Goal: Information Seeking & Learning: Understand process/instructions

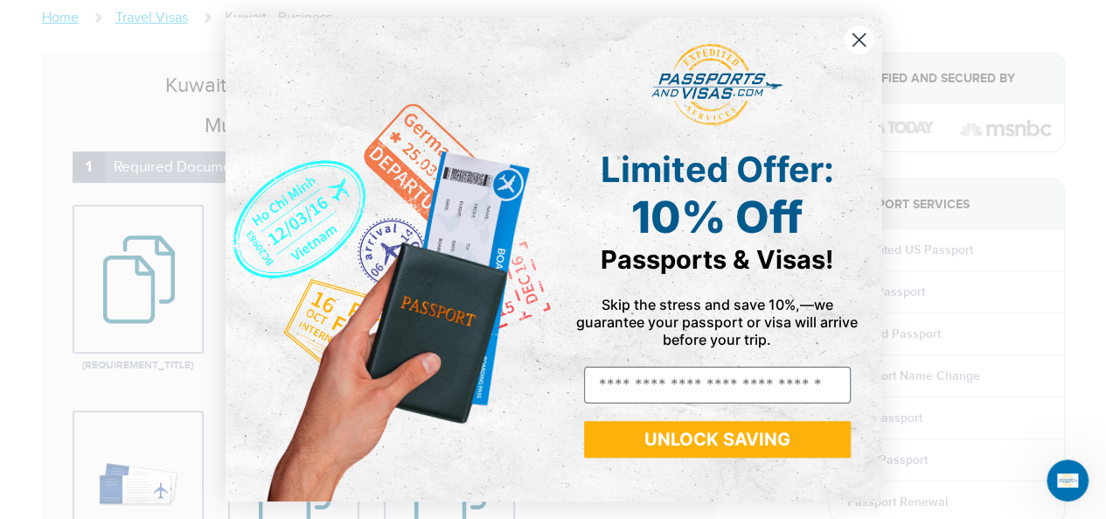
click at [855, 39] on circle "Close dialog" at bounding box center [858, 39] width 29 height 29
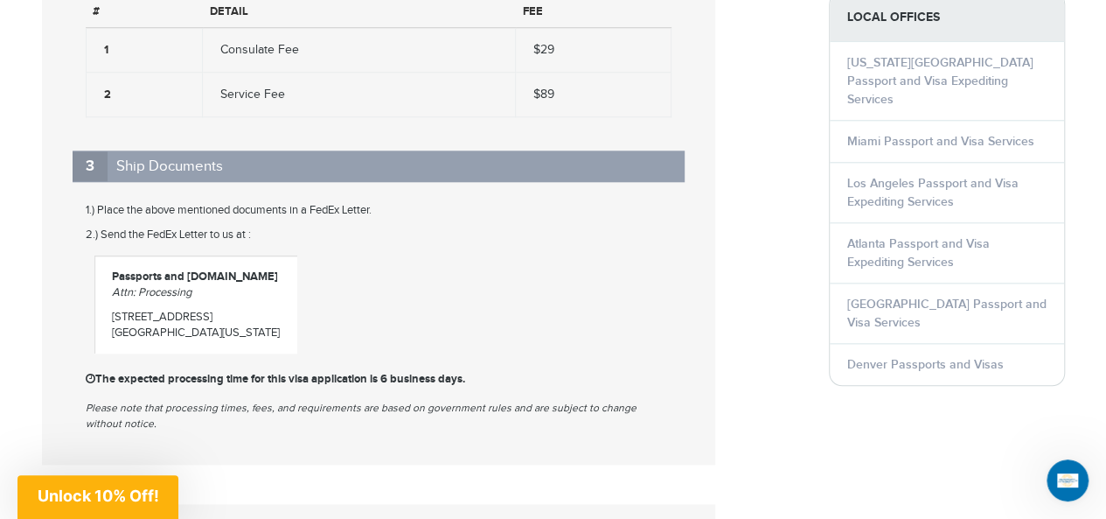
scroll to position [875, 0]
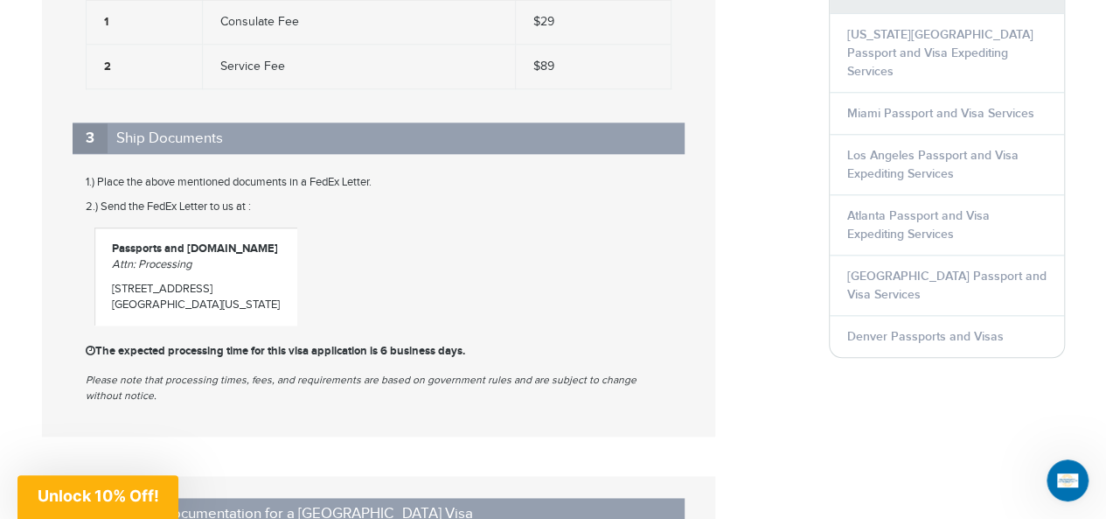
drag, startPoint x: 98, startPoint y: 352, endPoint x: 489, endPoint y: 354, distance: 390.9
click at [489, 354] on p "The expected processing time for this visa application is 6 business days." at bounding box center [379, 351] width 586 height 16
click at [491, 354] on p "The expected processing time for this visa application is 6 business days." at bounding box center [379, 351] width 586 height 16
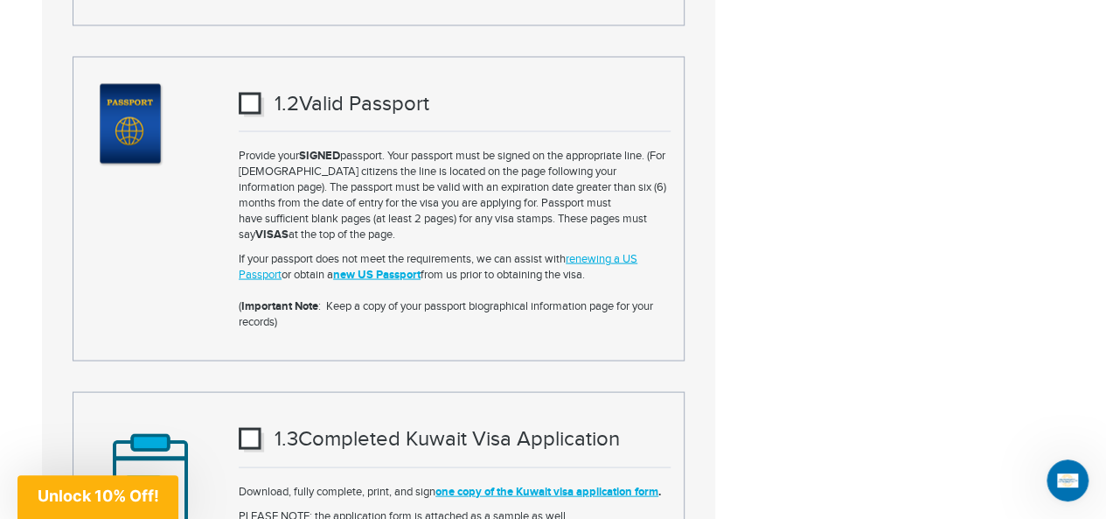
scroll to position [1749, 0]
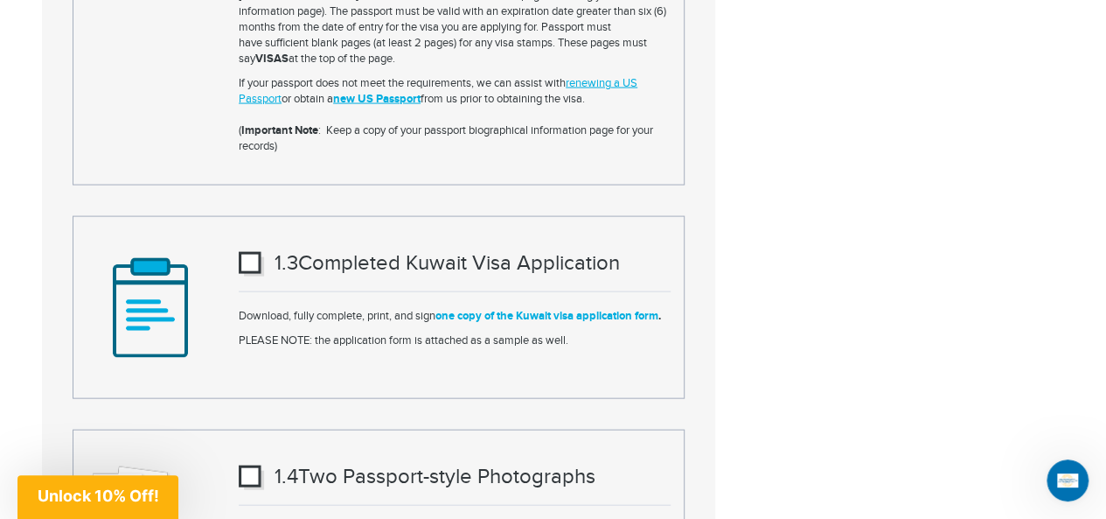
click at [554, 314] on link "one copy of the Kuwait visa application form" at bounding box center [547, 316] width 223 height 14
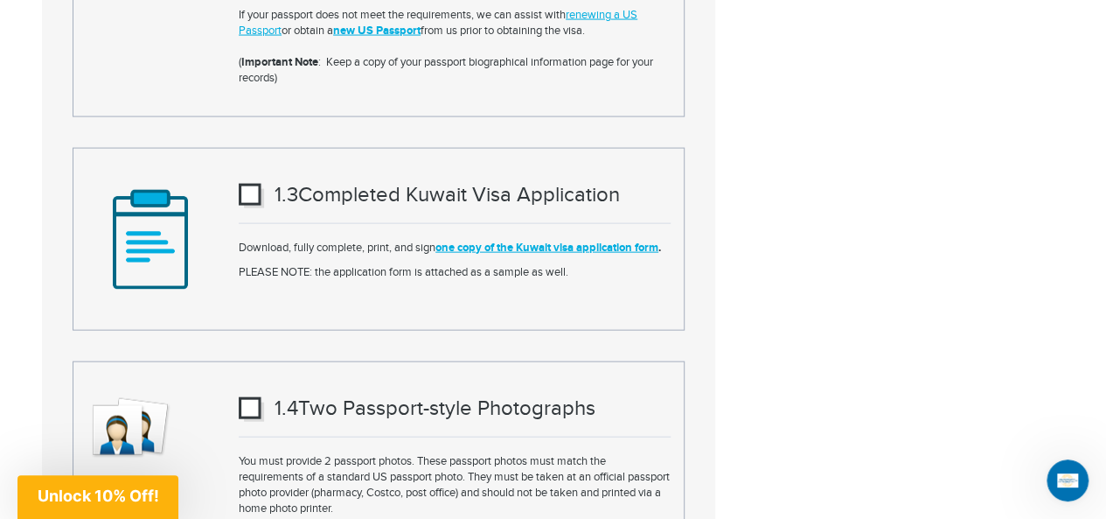
scroll to position [1924, 0]
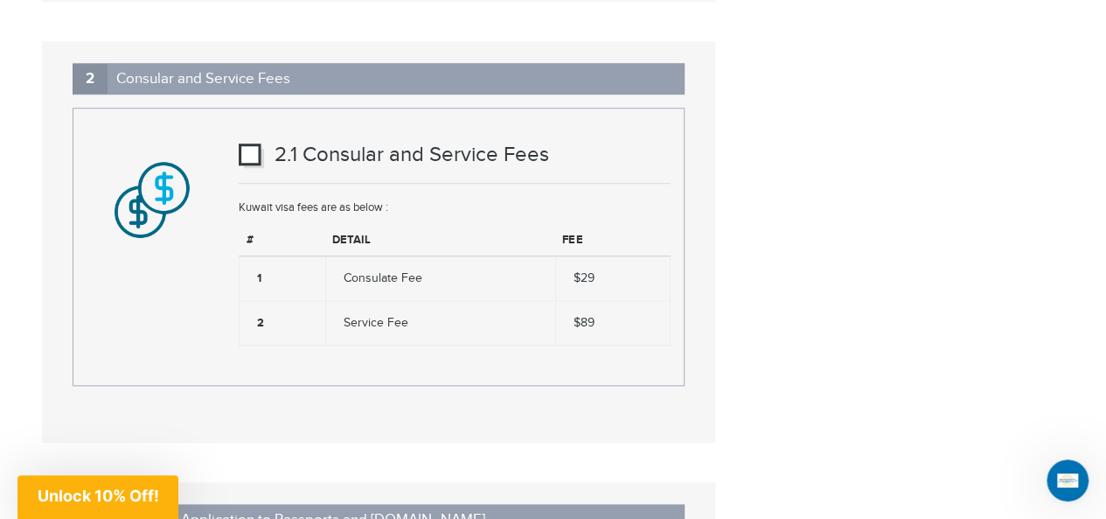
scroll to position [4023, 0]
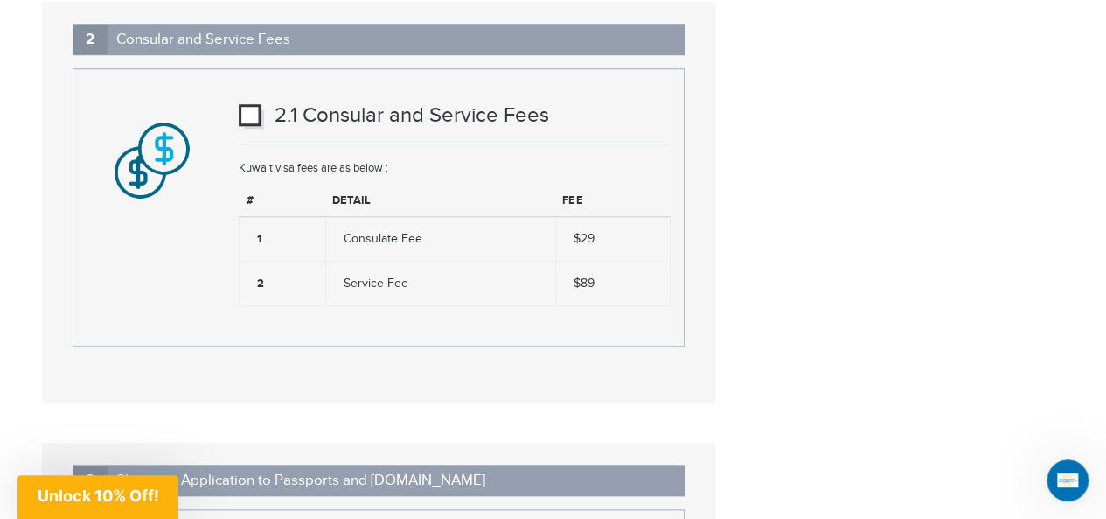
drag, startPoint x: 343, startPoint y: 186, endPoint x: 426, endPoint y: 188, distance: 83.1
click at [426, 216] on td "Consulate Fee" at bounding box center [440, 238] width 230 height 45
copy td "Consulate Fee"
click at [359, 261] on td "Service Fee" at bounding box center [440, 283] width 230 height 45
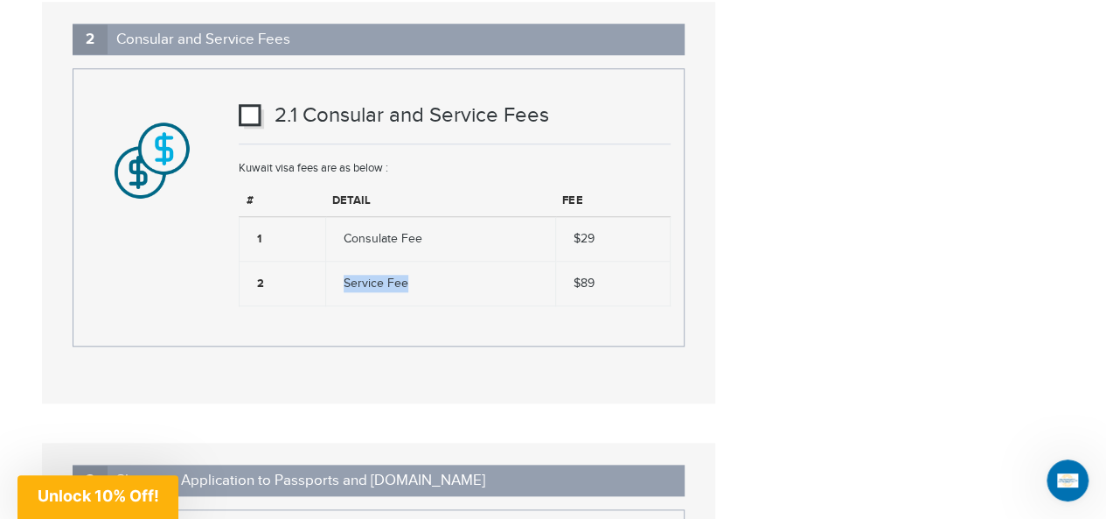
drag, startPoint x: 346, startPoint y: 229, endPoint x: 417, endPoint y: 237, distance: 71.3
click at [417, 261] on td "Service Fee" at bounding box center [440, 283] width 230 height 45
copy td "Service Fee"
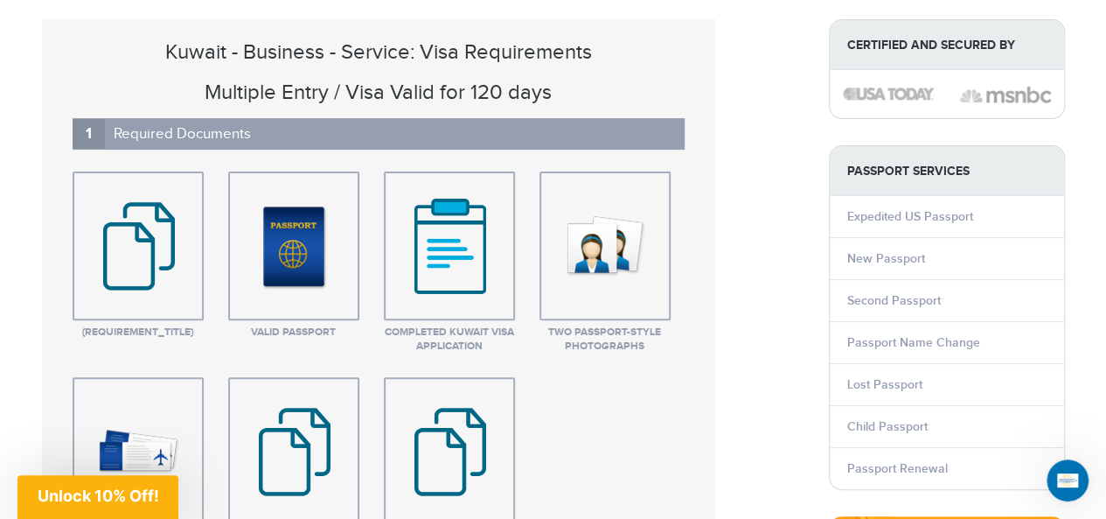
scroll to position [0, 0]
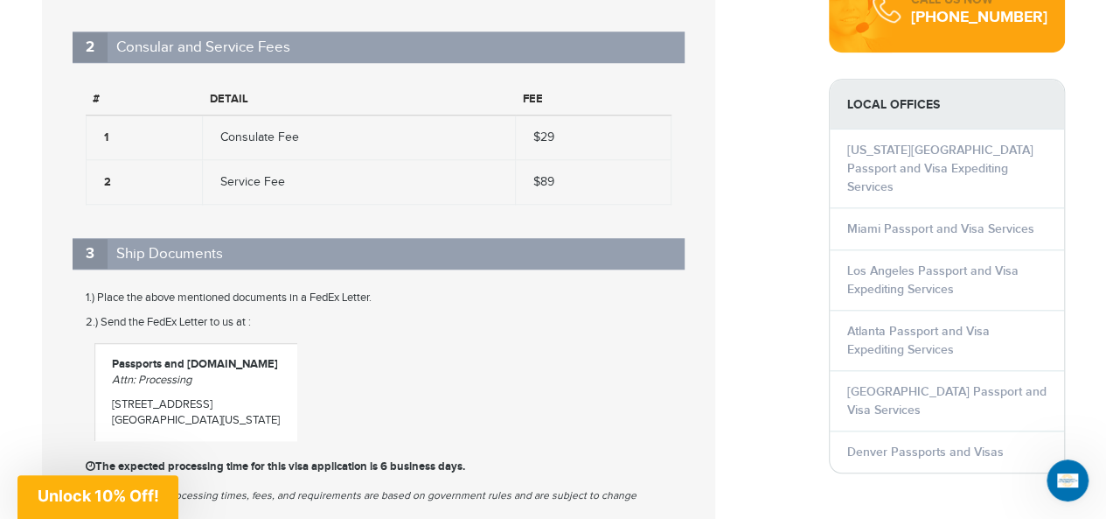
scroll to position [787, 0]
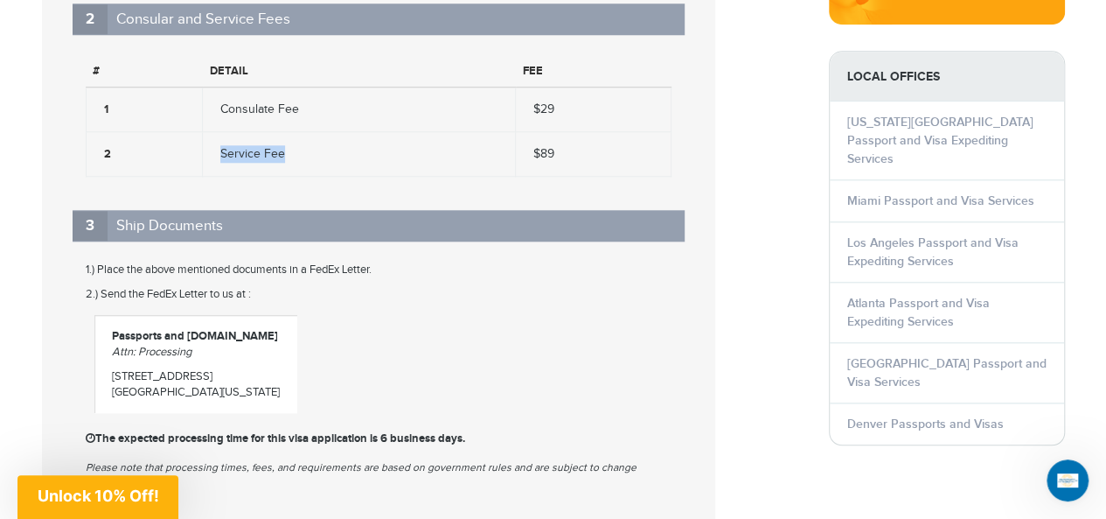
drag, startPoint x: 220, startPoint y: 152, endPoint x: 290, endPoint y: 151, distance: 70.8
click at [290, 151] on td "Service Fee" at bounding box center [359, 153] width 313 height 45
click at [295, 150] on td "Service Fee" at bounding box center [359, 153] width 313 height 45
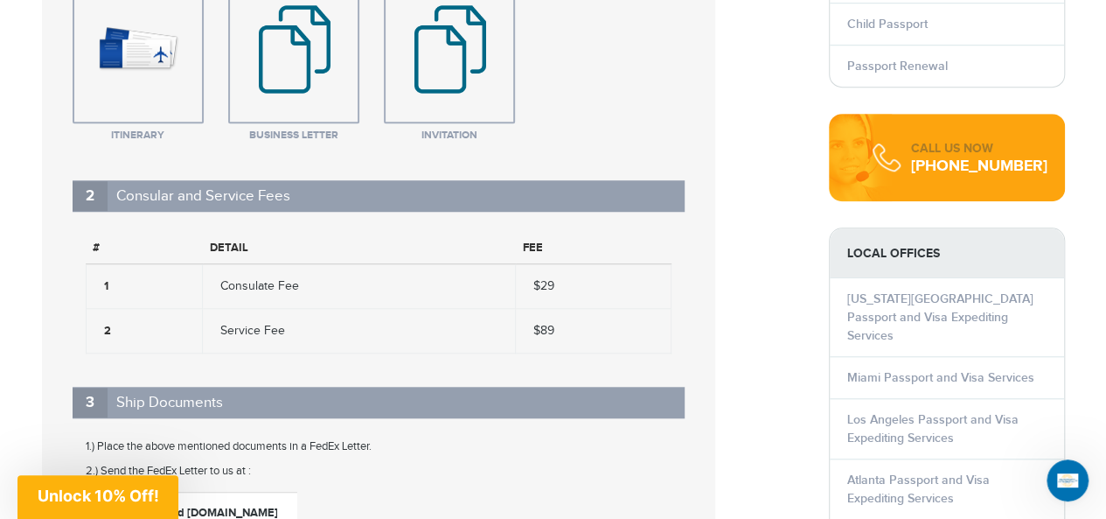
scroll to position [875, 0]
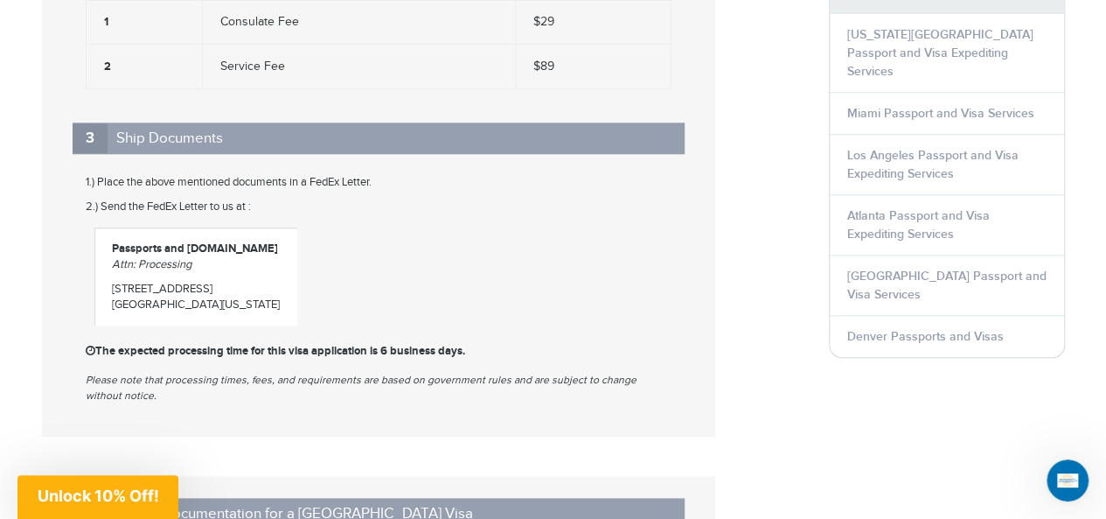
drag, startPoint x: 96, startPoint y: 356, endPoint x: 533, endPoint y: 356, distance: 437.3
click at [533, 356] on p "The expected processing time for this visa application is 6 business days." at bounding box center [379, 351] width 586 height 16
copy p "The expected processing time for this visa application is 6 business days."
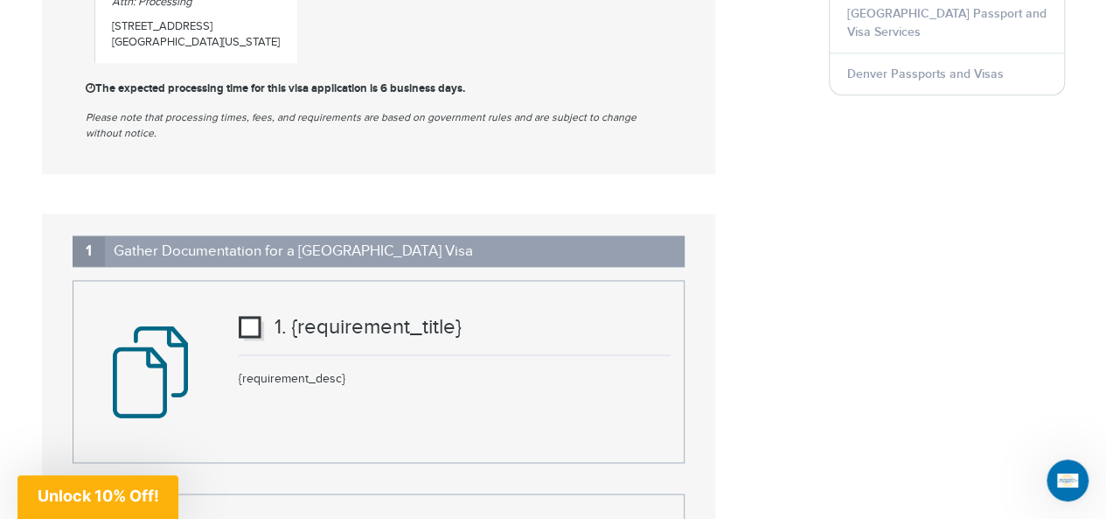
scroll to position [1312, 0]
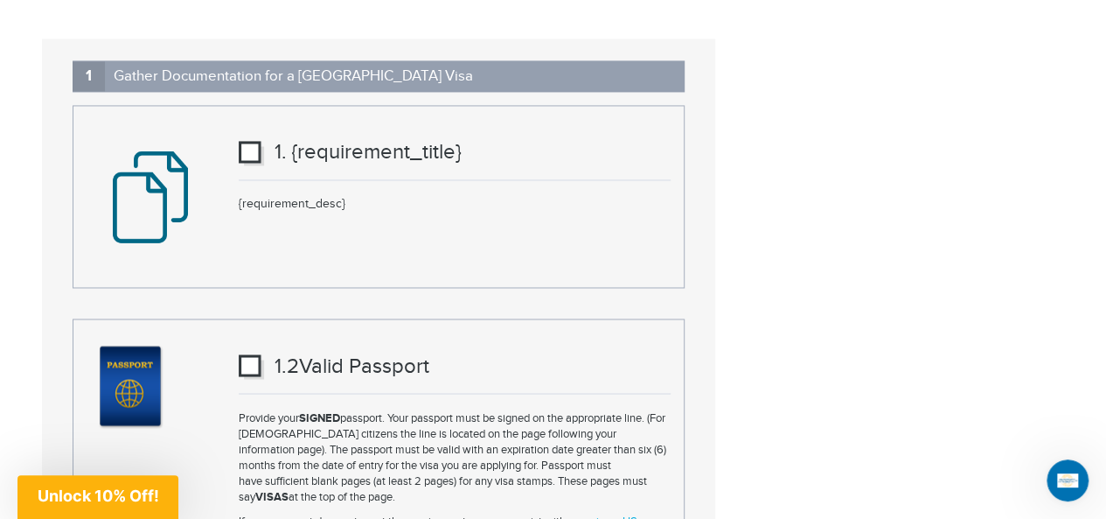
click at [249, 157] on img at bounding box center [251, 153] width 25 height 24
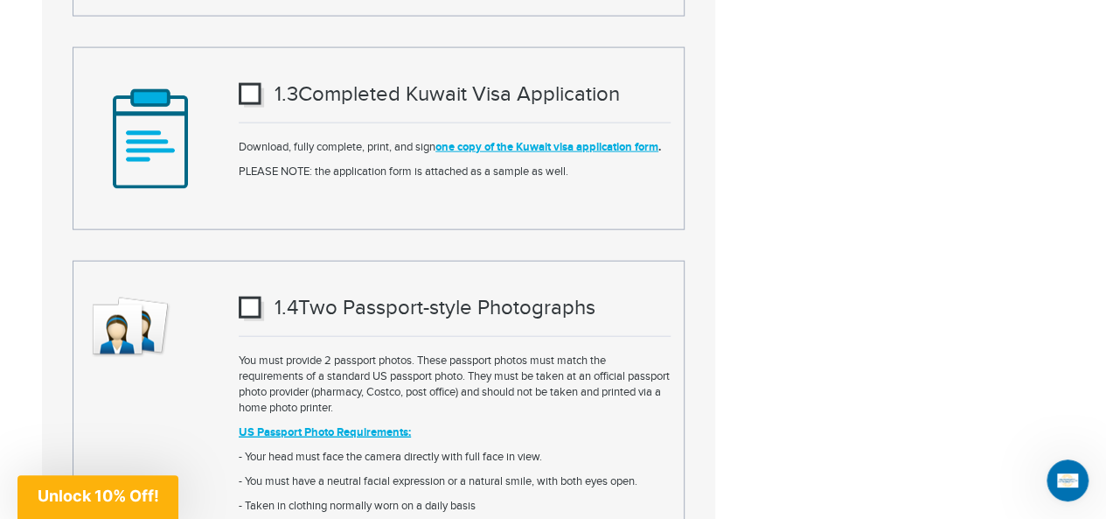
scroll to position [2011, 0]
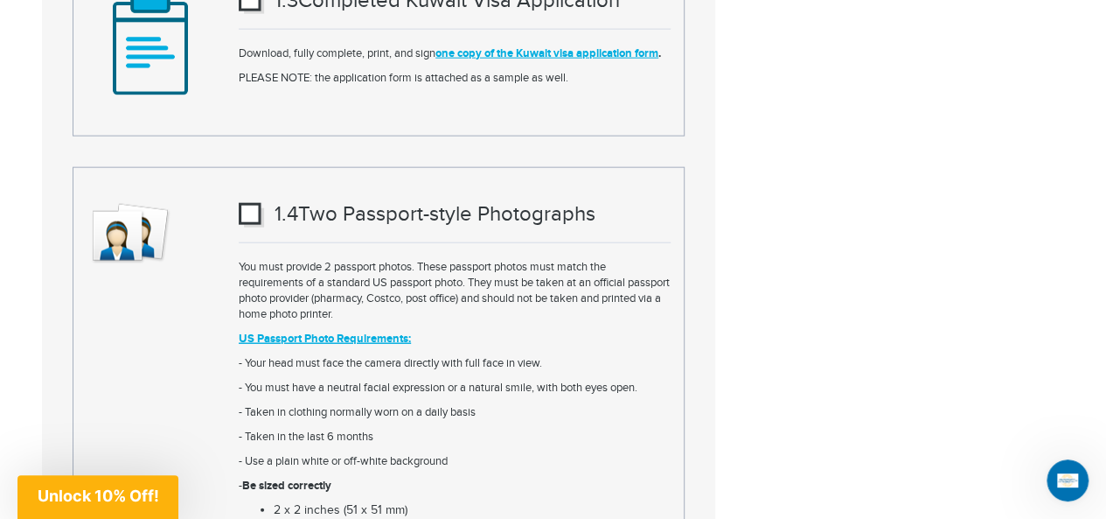
drag, startPoint x: 239, startPoint y: 267, endPoint x: 407, endPoint y: 316, distance: 174.9
click at [407, 316] on p "You must provide 2 passport photos. These passport photos must match the requir…" at bounding box center [455, 290] width 432 height 63
copy p "You must provide 2 passport photos. These passport photos must match the requir…"
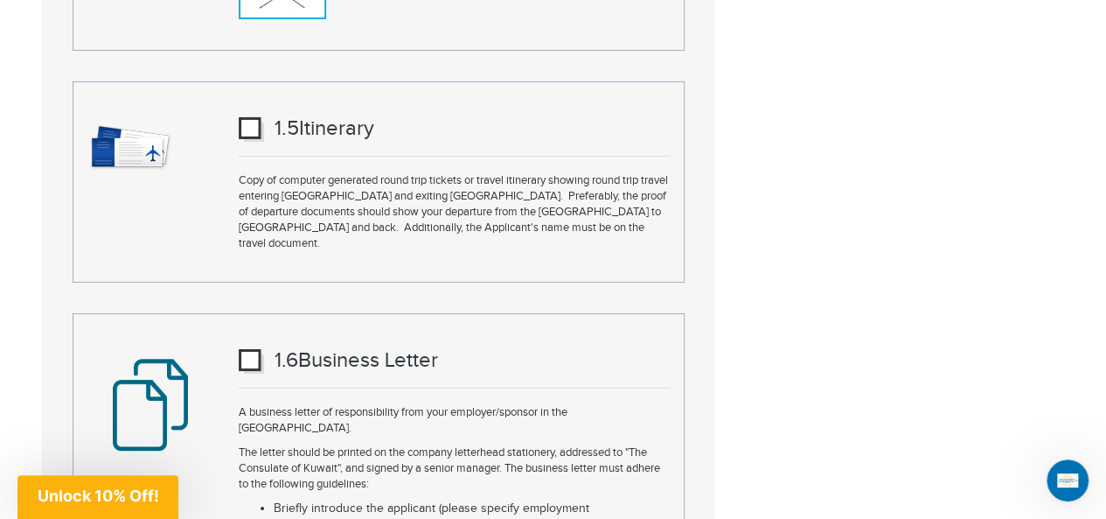
scroll to position [2973, 0]
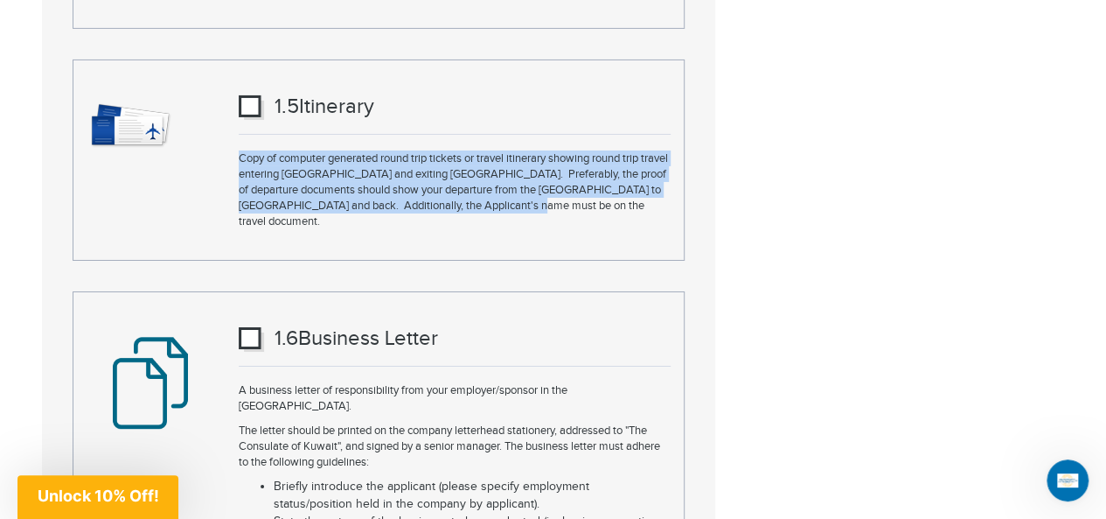
drag, startPoint x: 239, startPoint y: 154, endPoint x: 580, endPoint y: 206, distance: 344.9
click at [580, 206] on p "Copy of computer generated round trip tickets or travel itinerary showing round…" at bounding box center [455, 189] width 432 height 79
copy p "Copy of computer generated round trip tickets or travel itinerary showing round…"
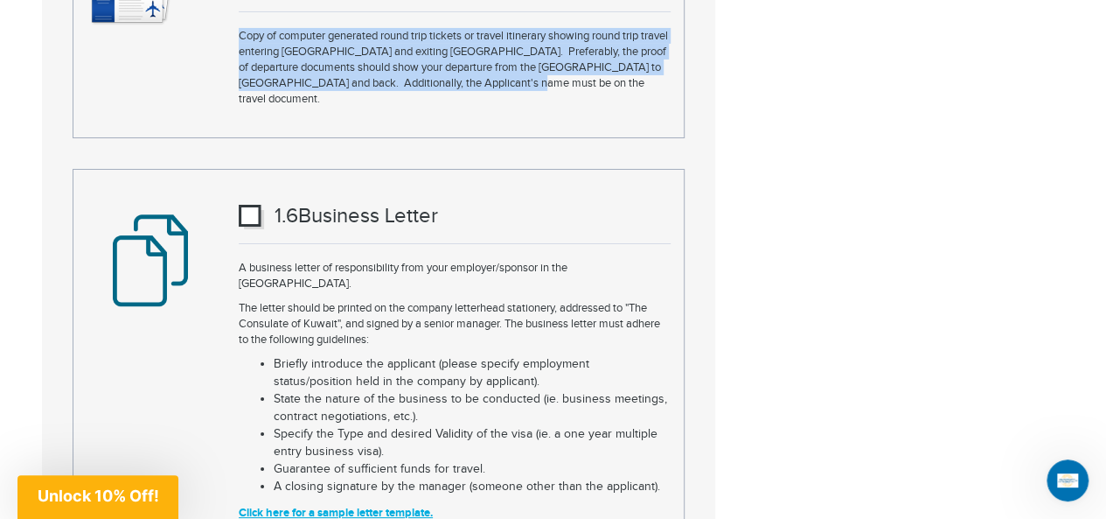
scroll to position [3148, 0]
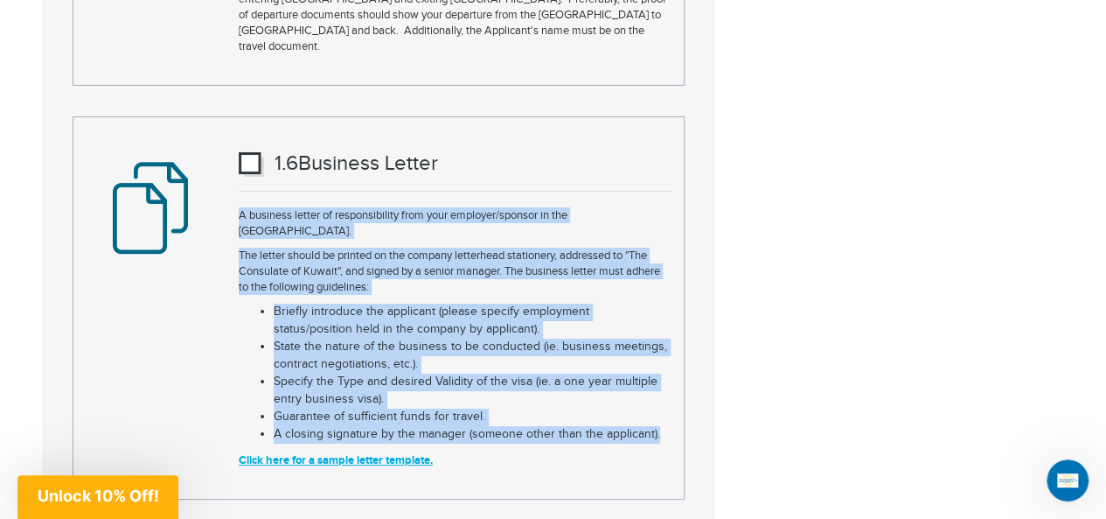
drag, startPoint x: 239, startPoint y: 195, endPoint x: 672, endPoint y: 405, distance: 481.1
click at [672, 405] on div "1. 6 Business Letter A business letter of responsibility from your employer/spo…" at bounding box center [455, 308] width 458 height 338
copy div "A business letter of responsibility from your employer/sponsor in the [GEOGRAPH…"
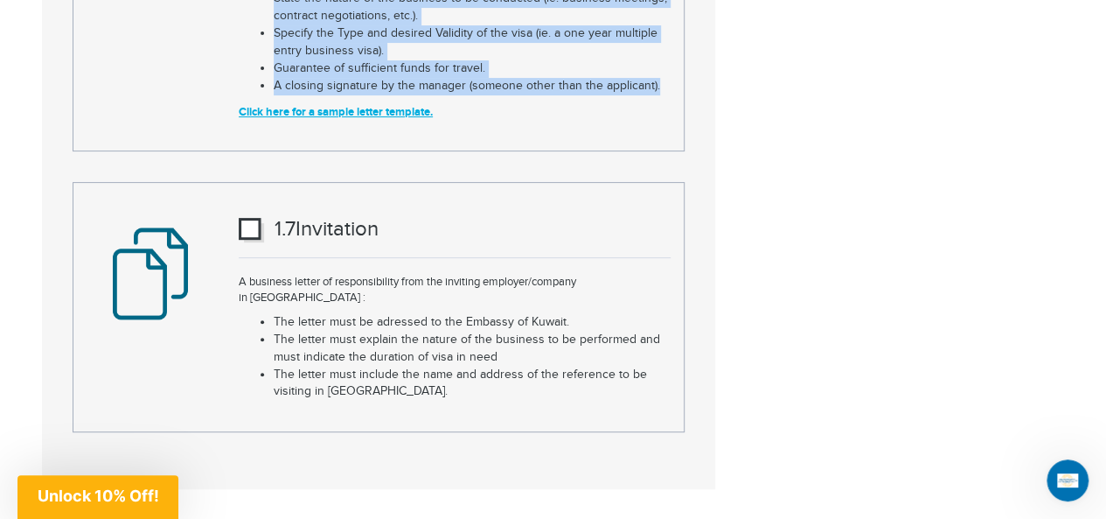
scroll to position [3498, 0]
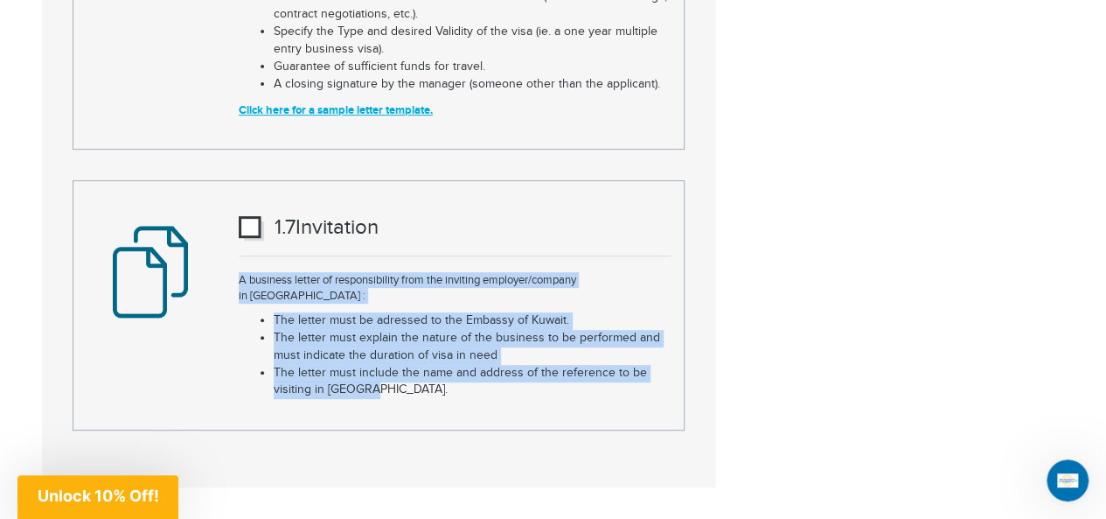
drag, startPoint x: 240, startPoint y: 242, endPoint x: 444, endPoint y: 337, distance: 225.4
click at [444, 337] on div "1. 7 Invitation A business letter of responsibility from the inviting employer/…" at bounding box center [455, 305] width 458 height 205
copy div "A business letter of responsibility from the inviting employer/company in [GEOG…"
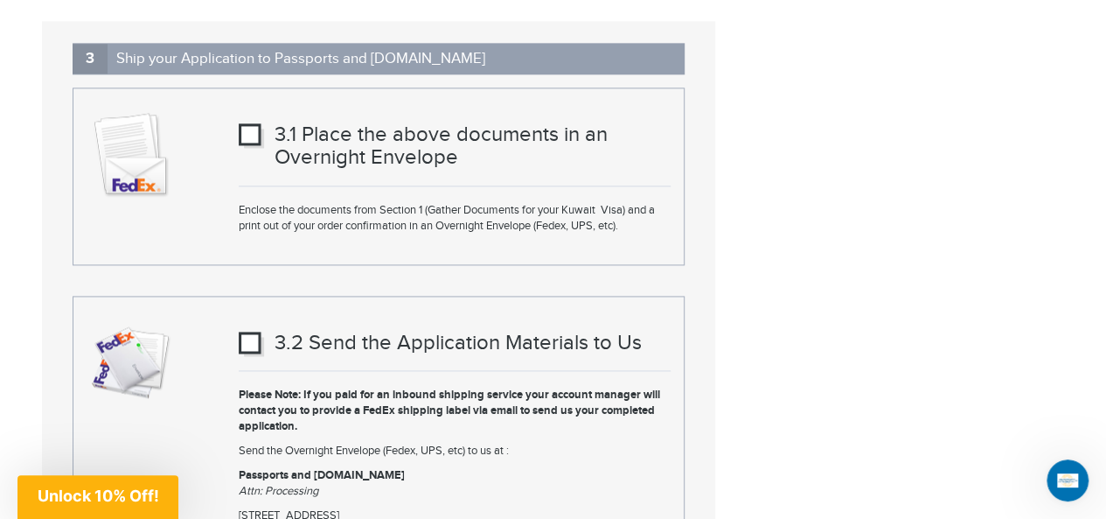
scroll to position [4547, 0]
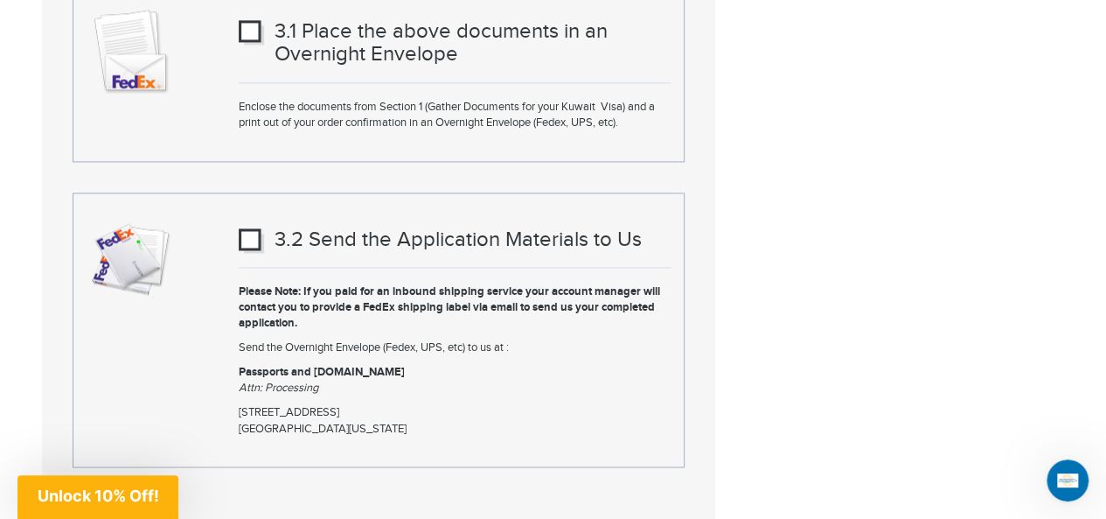
drag, startPoint x: 240, startPoint y: 235, endPoint x: 465, endPoint y: 380, distance: 268.3
click at [465, 380] on div "3.2 Send the Application Materials to Us Please Note: If you paid for an inboun…" at bounding box center [455, 329] width 458 height 229
copy div "Please Note: If you paid for an inbound shipping service your account manager w…"
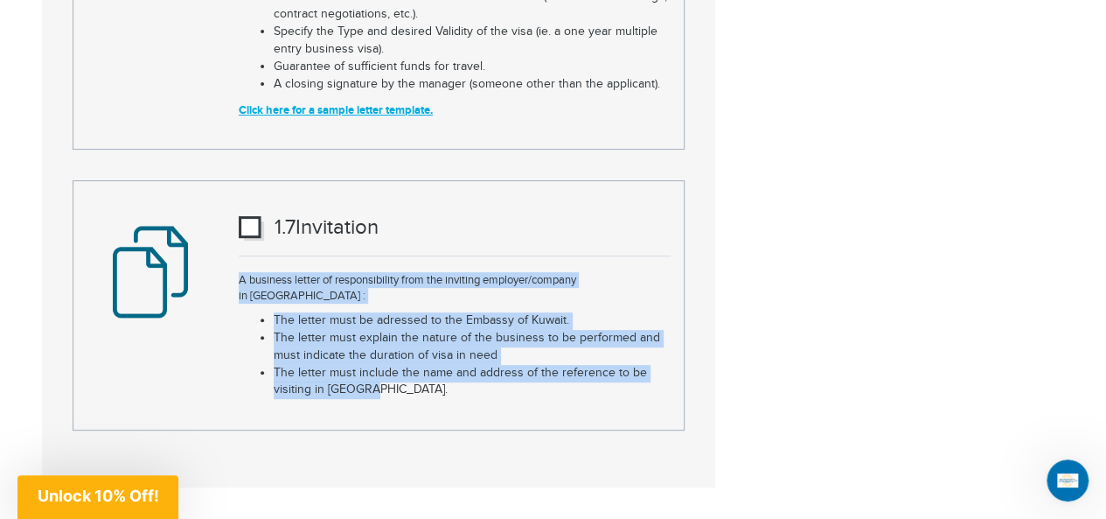
scroll to position [3673, 0]
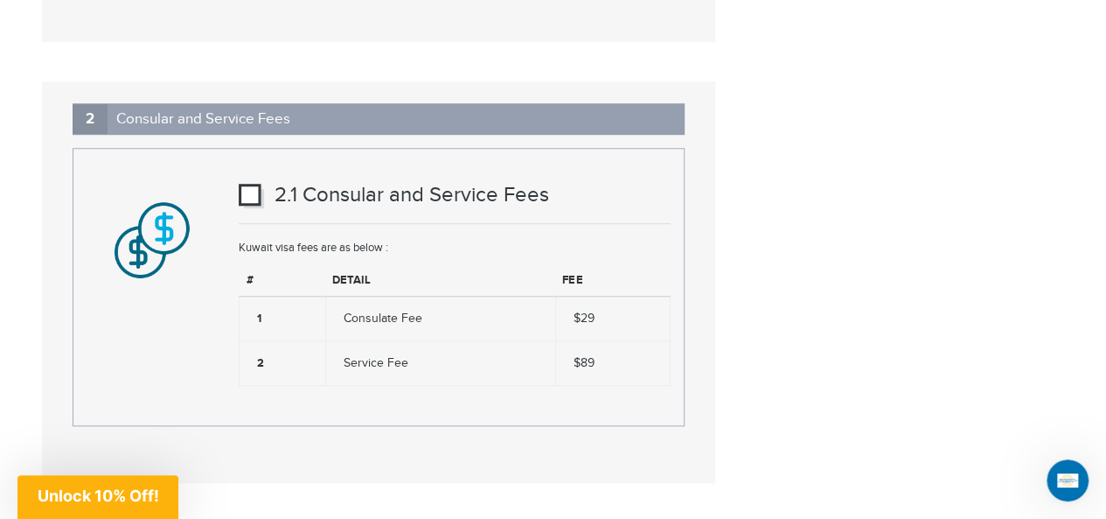
scroll to position [3655, 0]
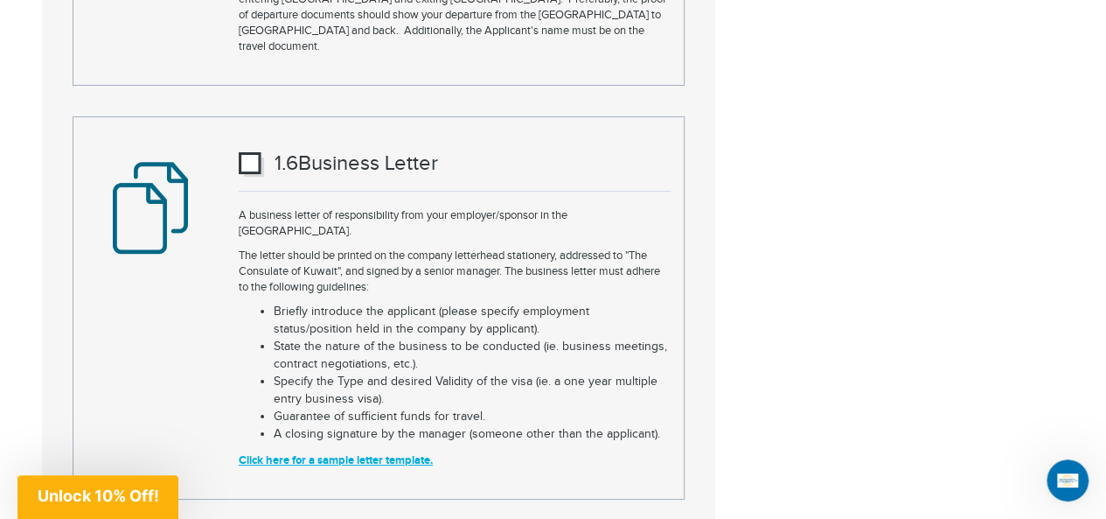
scroll to position [3148, 0]
